Goal: Information Seeking & Learning: Learn about a topic

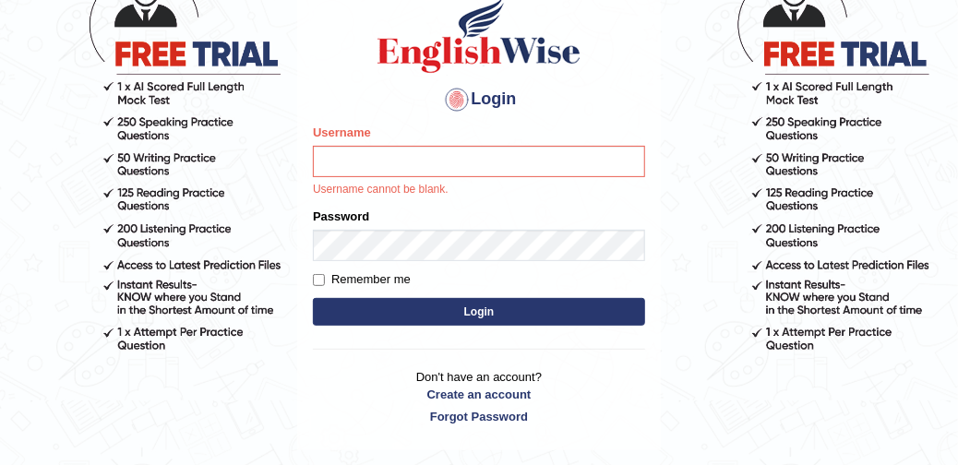
scroll to position [185, 0]
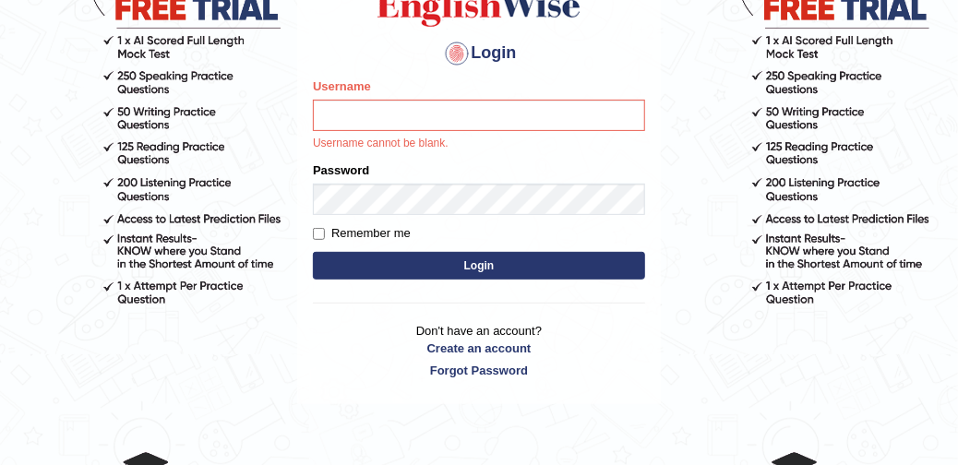
click at [419, 89] on div "Username Username cannot be blank." at bounding box center [479, 115] width 332 height 75
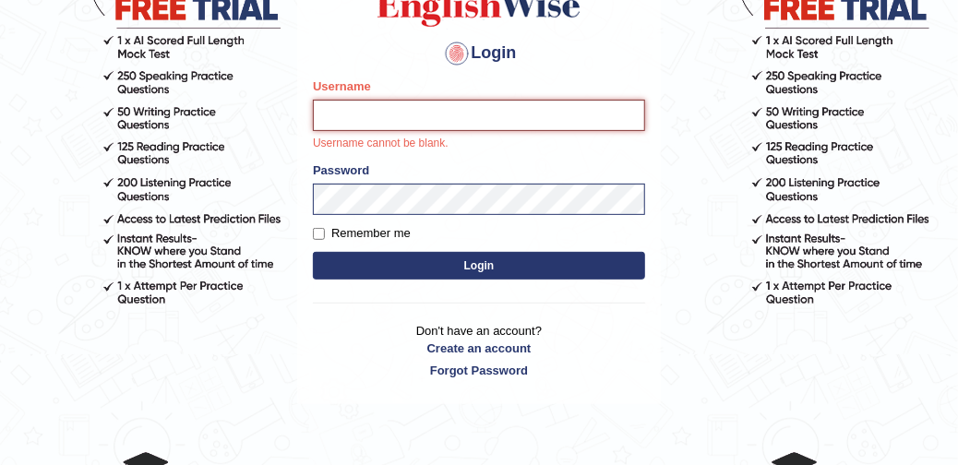
click at [424, 117] on input "Username" at bounding box center [479, 115] width 332 height 31
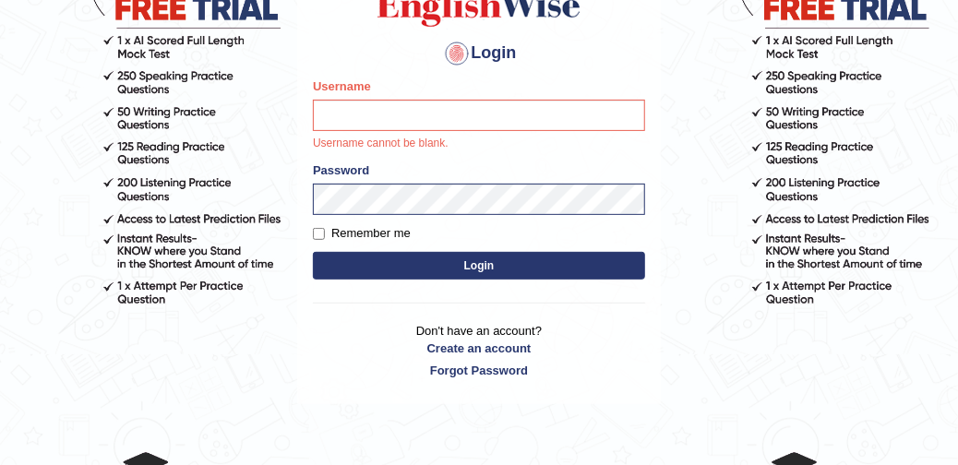
click at [441, 261] on button "Login" at bounding box center [479, 266] width 332 height 28
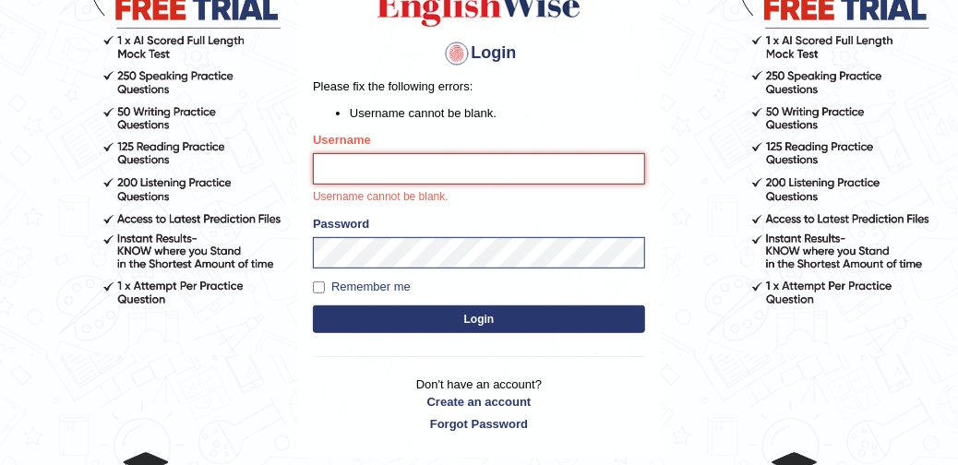
click at [474, 165] on input "Username" at bounding box center [479, 168] width 332 height 31
type input "DishaEW"
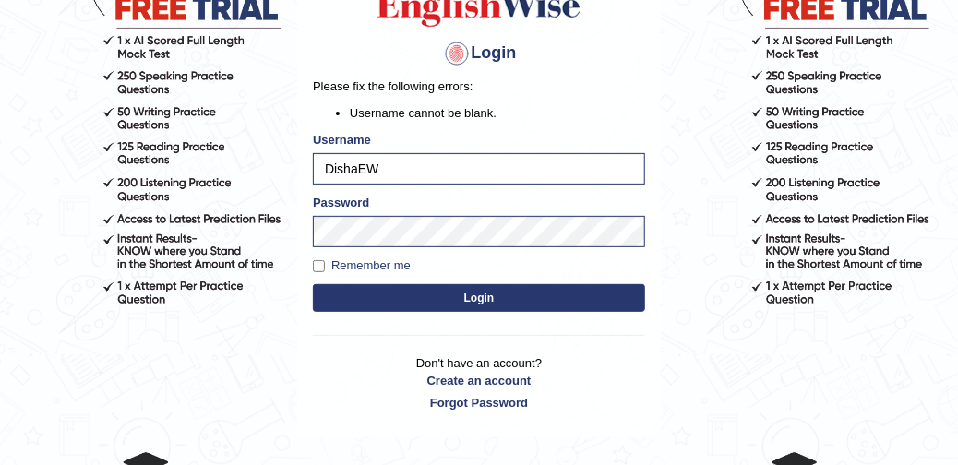
click at [510, 318] on div "Login Please fix the following errors: Username cannot be blank. Username Disha…" at bounding box center [479, 180] width 364 height 516
click at [510, 306] on button "Login" at bounding box center [479, 298] width 332 height 28
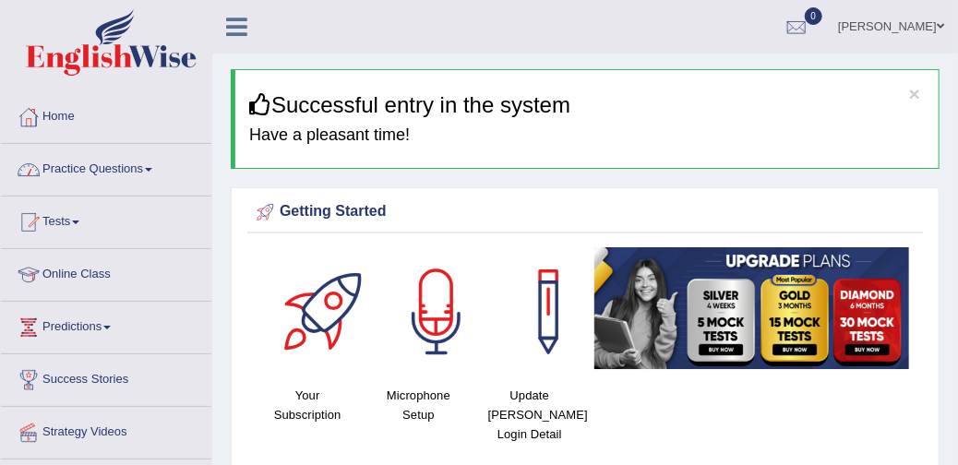
click at [150, 163] on link "Practice Questions" at bounding box center [106, 167] width 210 height 46
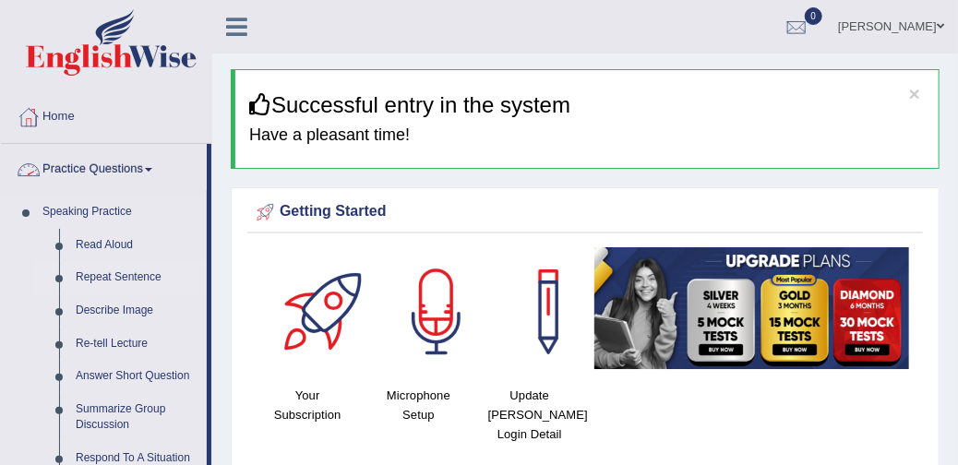
scroll to position [92, 0]
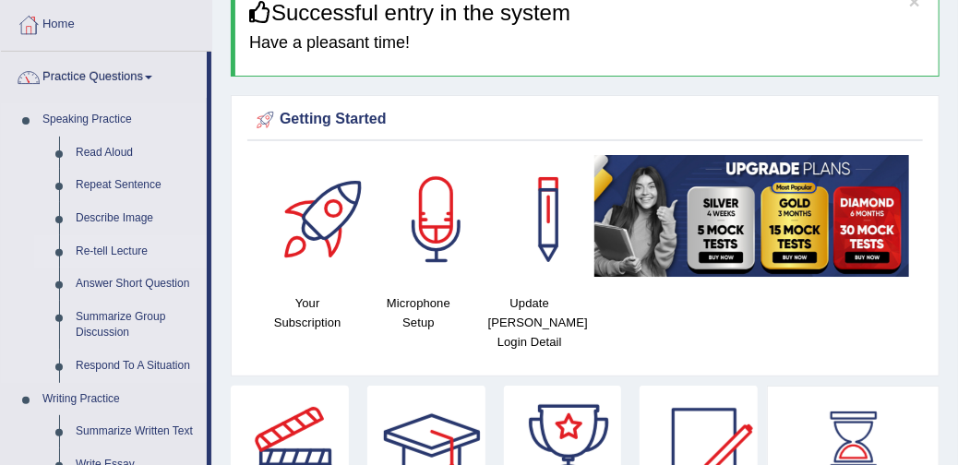
click at [120, 249] on link "Re-tell Lecture" at bounding box center [136, 251] width 139 height 33
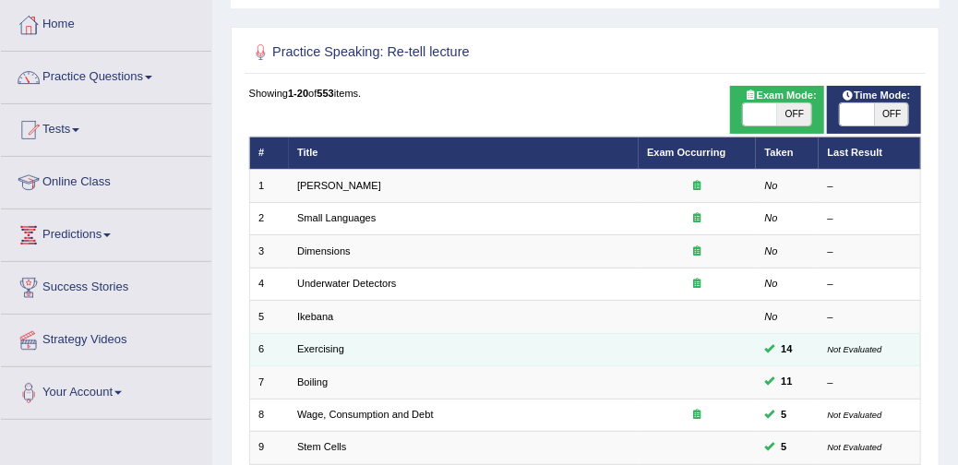
scroll to position [185, 0]
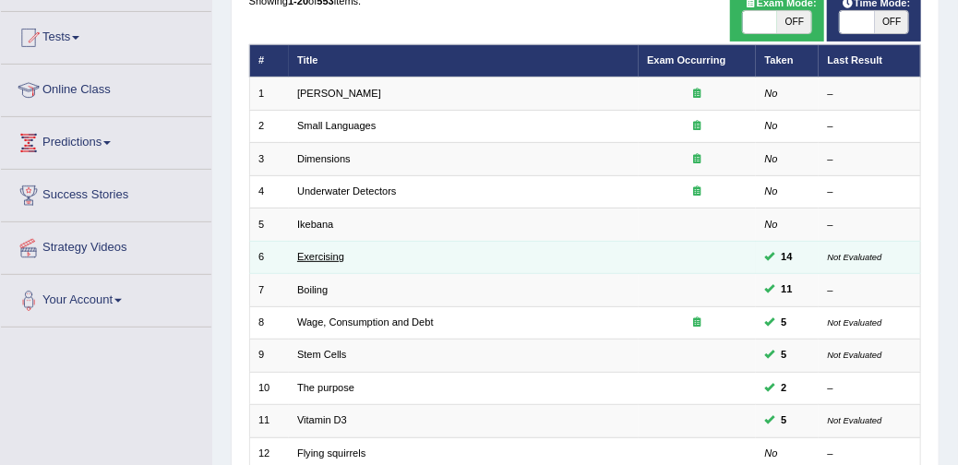
click at [342, 255] on link "Exercising" at bounding box center [320, 256] width 47 height 11
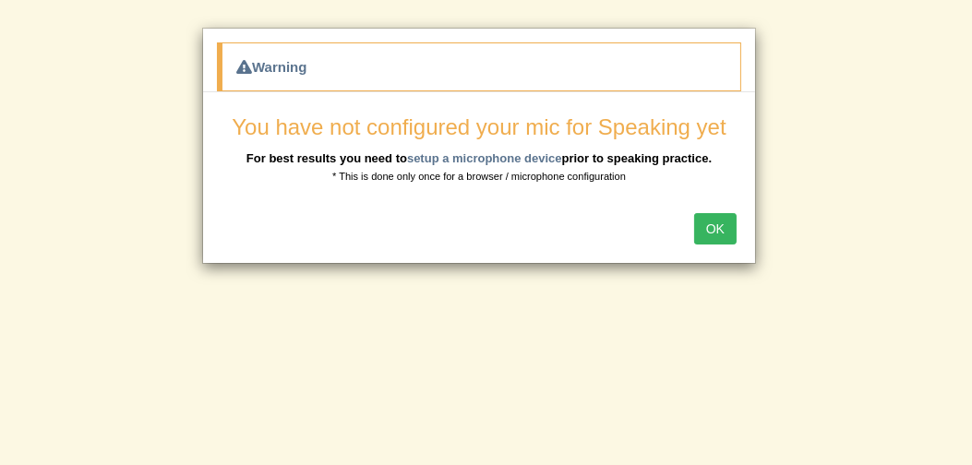
click at [712, 226] on button "OK" at bounding box center [715, 228] width 42 height 31
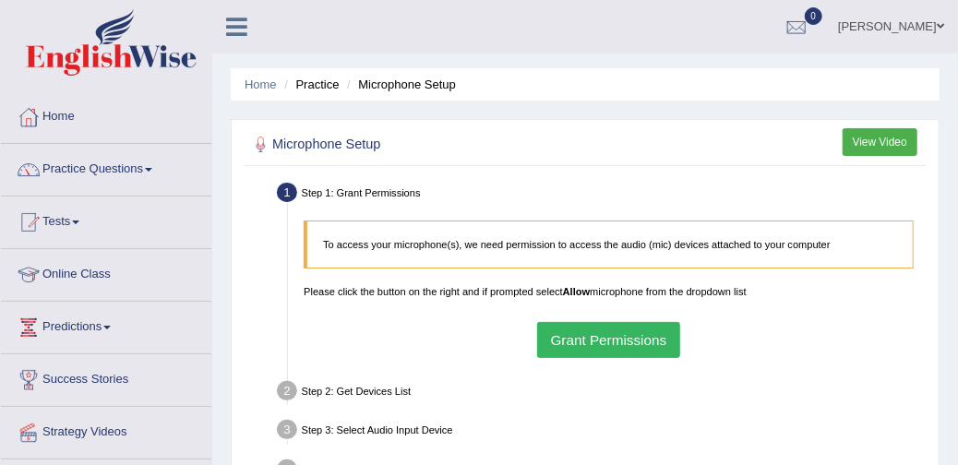
click at [615, 331] on button "Grant Permissions" at bounding box center [608, 340] width 143 height 36
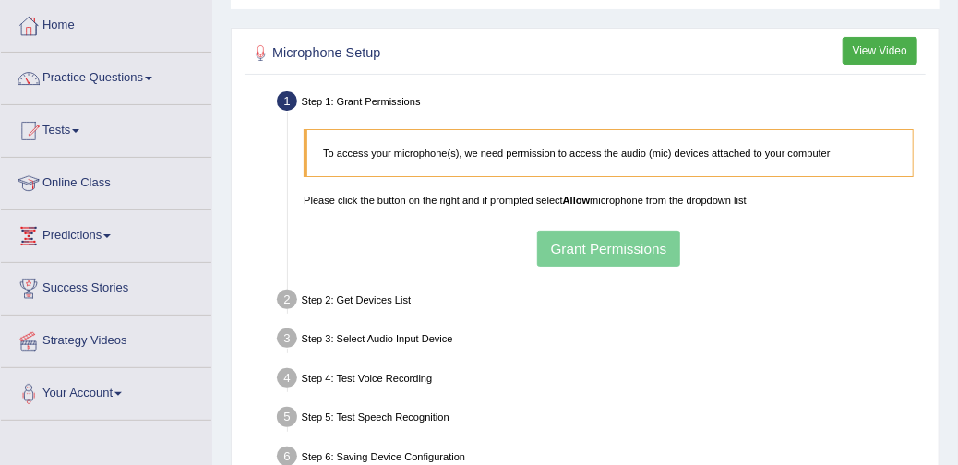
scroll to position [92, 0]
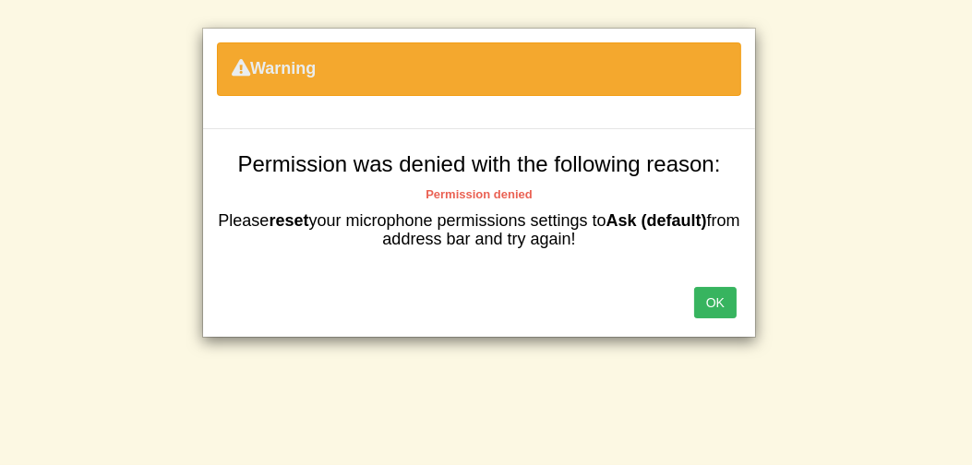
click at [703, 290] on button "OK" at bounding box center [715, 302] width 42 height 31
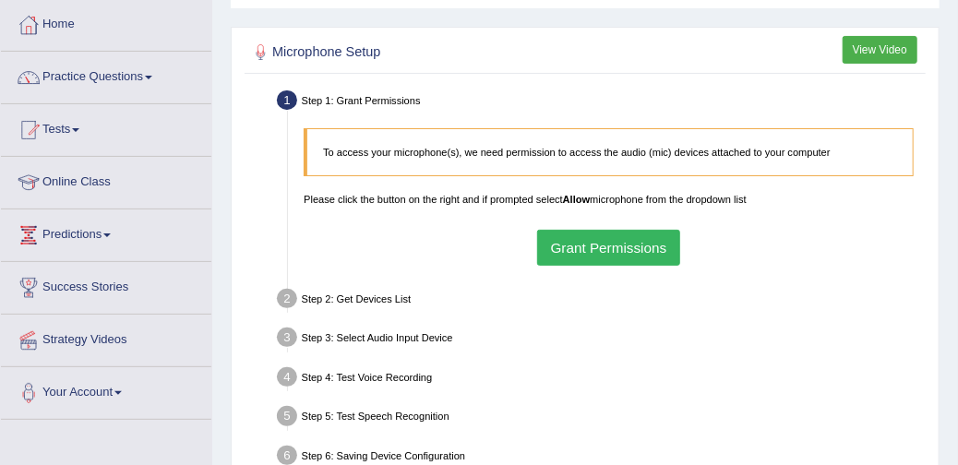
click at [676, 253] on button "Grant Permissions" at bounding box center [608, 248] width 143 height 36
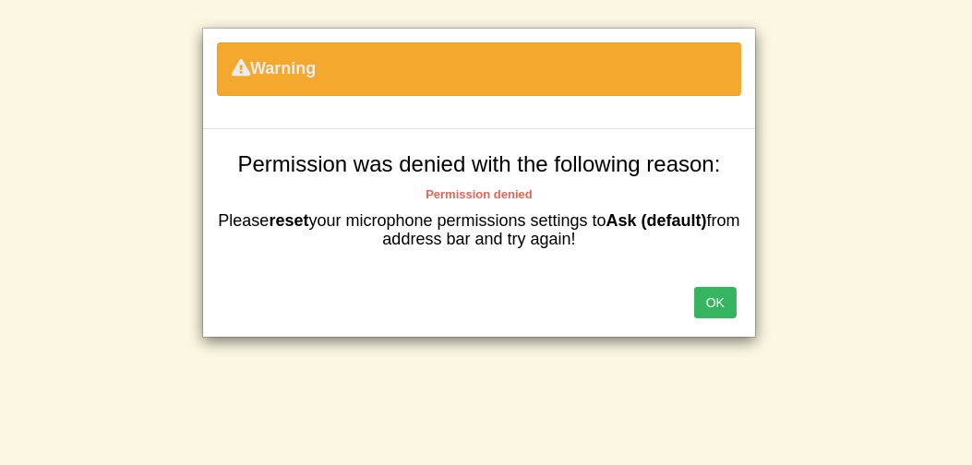
click at [719, 293] on button "OK" at bounding box center [715, 302] width 42 height 31
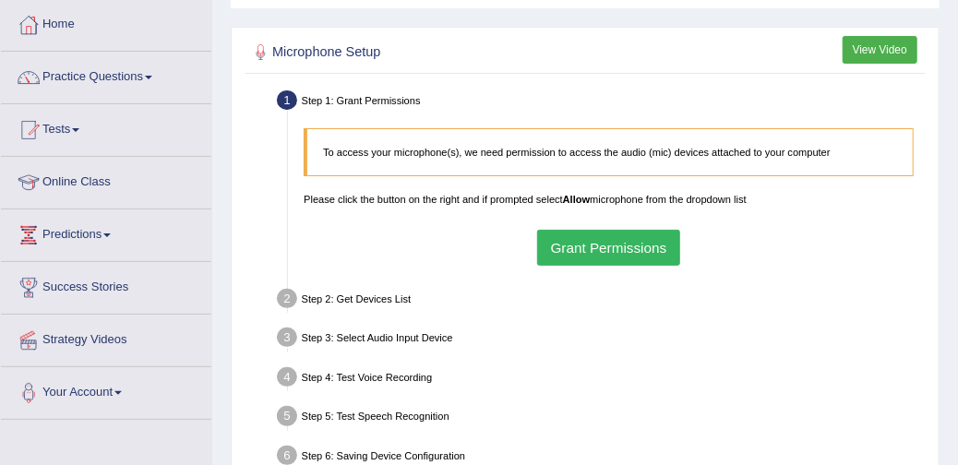
click at [567, 238] on button "Grant Permissions" at bounding box center [608, 248] width 143 height 36
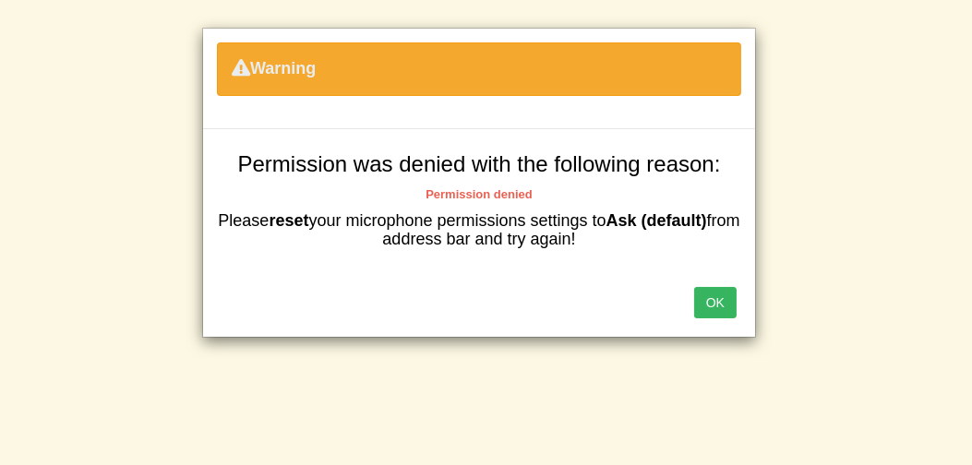
click at [512, 195] on b "Permission denied" at bounding box center [479, 194] width 107 height 14
click at [510, 194] on b "Permission denied" at bounding box center [479, 194] width 107 height 14
click at [367, 206] on div "Permission was denied with the following reason: Permission denied Please reset…" at bounding box center [479, 200] width 524 height 97
click at [304, 16] on div "Warning Permission was denied with the following reason: Permission denied Plea…" at bounding box center [486, 232] width 972 height 465
